Goal: Book appointment/travel/reservation

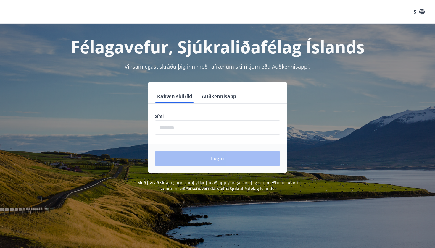
click at [188, 130] on input "phone" at bounding box center [218, 127] width 126 height 15
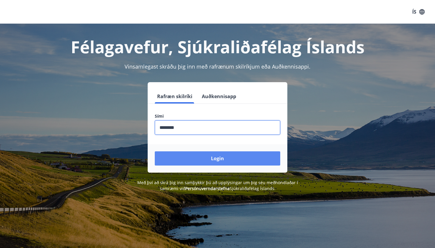
type input "********"
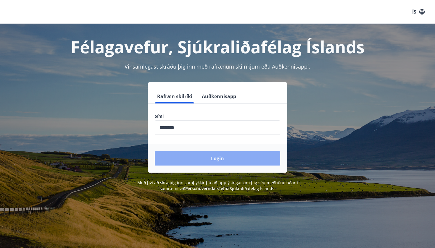
click at [216, 163] on button "Login" at bounding box center [218, 159] width 126 height 14
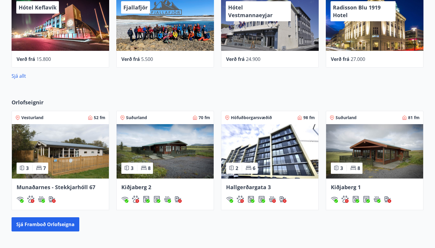
scroll to position [307, 0]
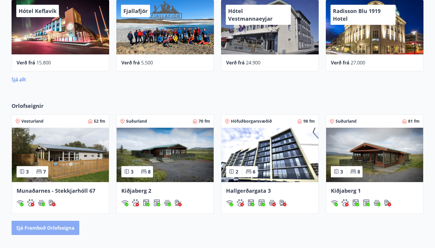
click at [62, 232] on button "Sjá framboð orlofseigna" at bounding box center [46, 228] width 68 height 14
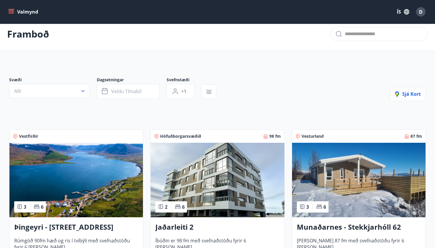
scroll to position [6, 0]
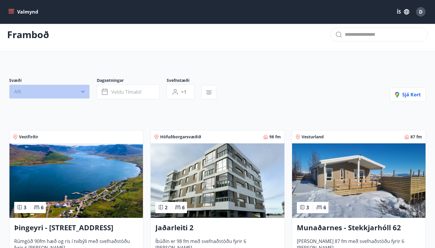
click at [78, 96] on button "Allt" at bounding box center [49, 92] width 81 height 14
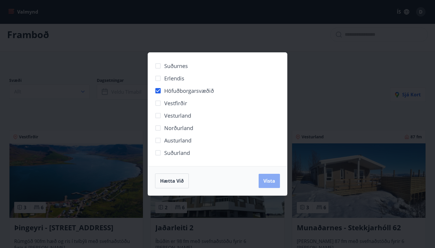
click at [271, 181] on span "Vista" at bounding box center [269, 181] width 12 height 7
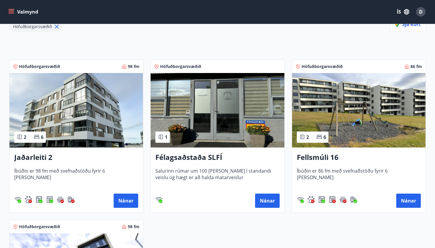
scroll to position [88, 0]
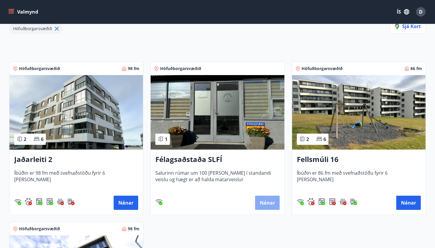
click at [274, 207] on button "Nánar" at bounding box center [267, 203] width 25 height 14
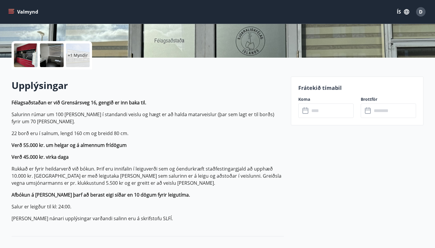
scroll to position [121, 0]
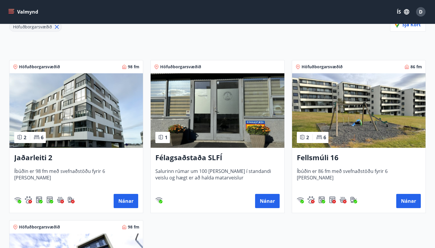
scroll to position [98, 0]
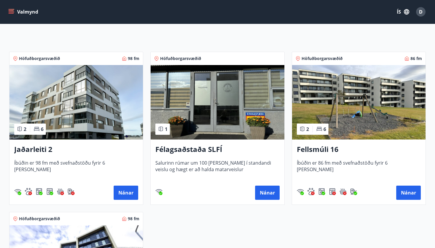
click at [30, 150] on h3 "Jaðarleiti 2" at bounding box center [76, 149] width 124 height 11
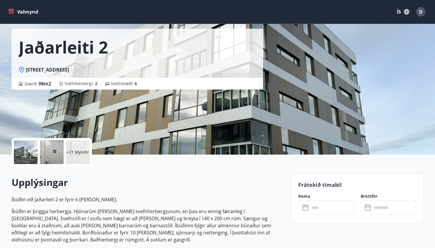
scroll to position [23, 0]
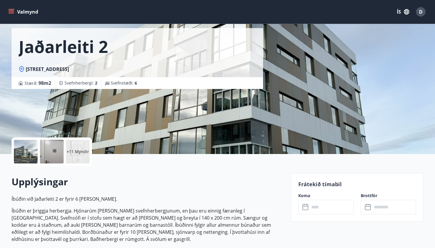
click at [56, 151] on div at bounding box center [52, 152] width 24 height 24
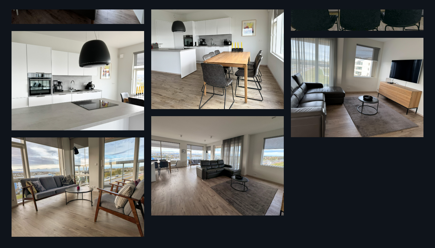
scroll to position [428, 0]
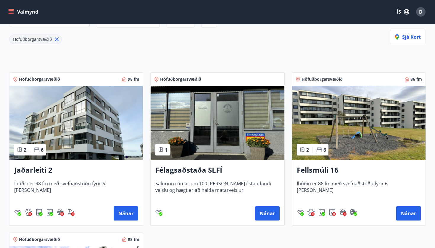
scroll to position [86, 0]
